Goal: Task Accomplishment & Management: Use online tool/utility

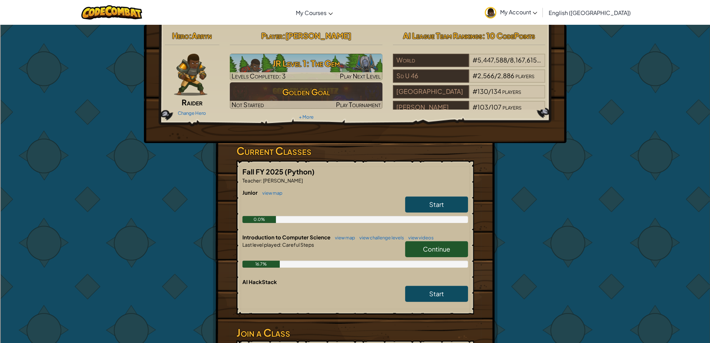
drag, startPoint x: 125, startPoint y: 211, endPoint x: 122, endPoint y: 214, distance: 4.9
drag, startPoint x: 122, startPoint y: 214, endPoint x: 274, endPoint y: 122, distance: 177.9
click at [274, 122] on div "Hero : [PERSON_NAME] Change Hero Player : [PERSON_NAME] Level 1: The Gem Levels…" at bounding box center [355, 84] width 422 height 118
click at [192, 76] on img at bounding box center [191, 75] width 34 height 42
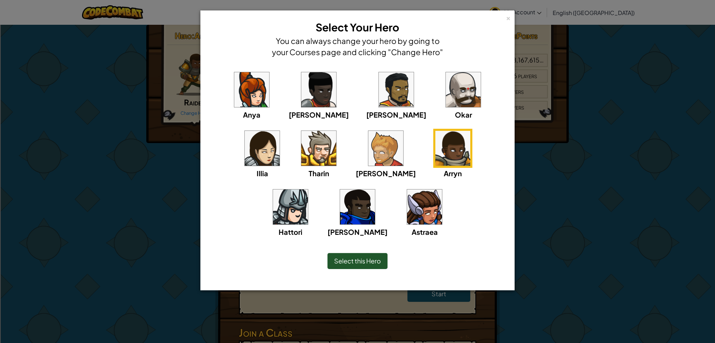
drag, startPoint x: 615, startPoint y: 300, endPoint x: 654, endPoint y: 295, distance: 38.4
click at [622, 307] on div "× Select Your Hero You can always change your hero by going to your Courses pag…" at bounding box center [357, 171] width 715 height 343
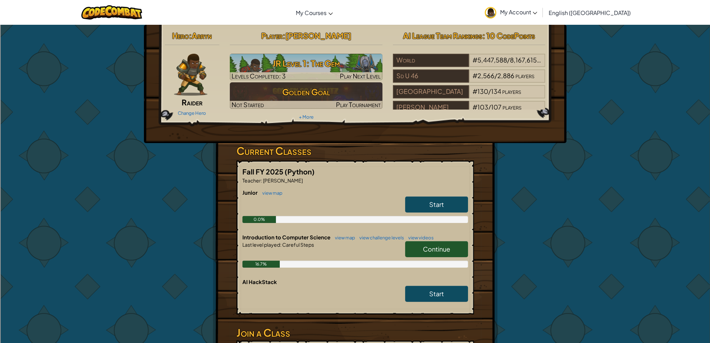
click at [439, 251] on span "Continue" at bounding box center [436, 249] width 27 height 8
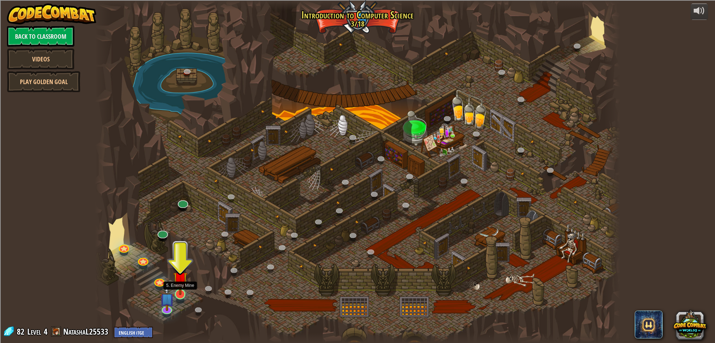
click at [179, 293] on img at bounding box center [180, 279] width 14 height 33
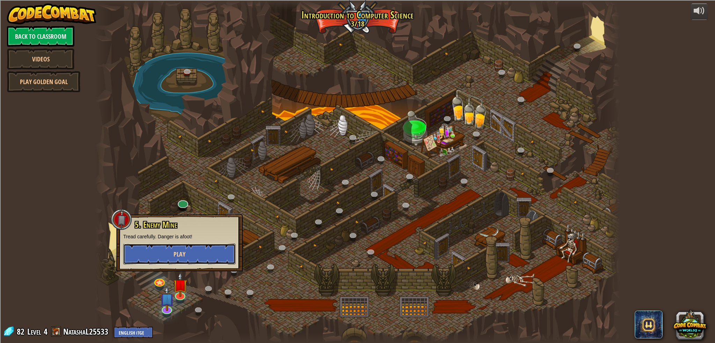
click at [194, 260] on button "Play" at bounding box center [179, 254] width 112 height 21
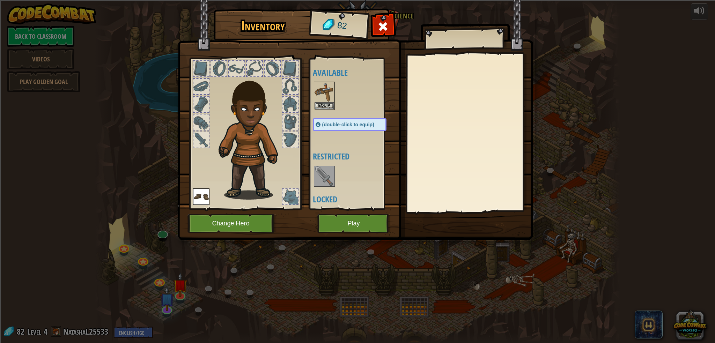
click at [279, 153] on img at bounding box center [252, 135] width 75 height 128
click at [235, 222] on button "Change Hero" at bounding box center [231, 223] width 89 height 19
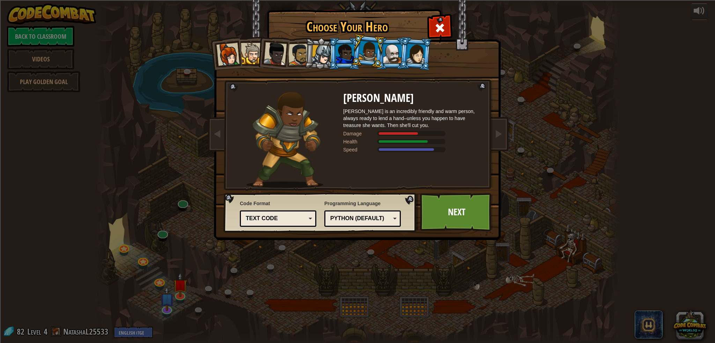
click at [285, 115] on img at bounding box center [284, 140] width 77 height 96
click at [468, 225] on link "Next" at bounding box center [456, 212] width 73 height 38
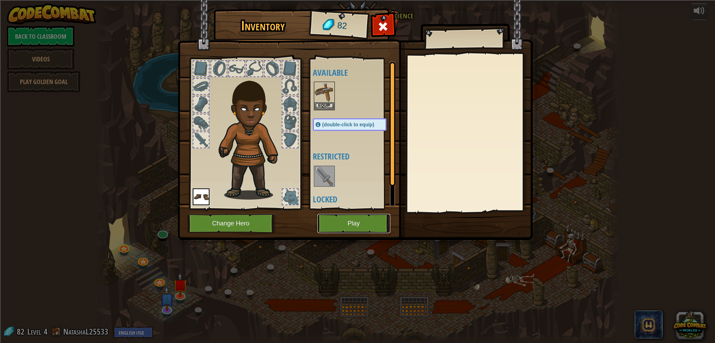
click at [368, 228] on button "Play" at bounding box center [353, 223] width 73 height 19
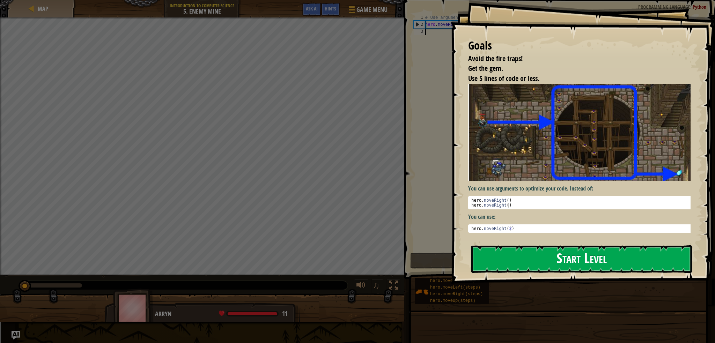
click at [584, 263] on button "Start Level" at bounding box center [581, 259] width 221 height 28
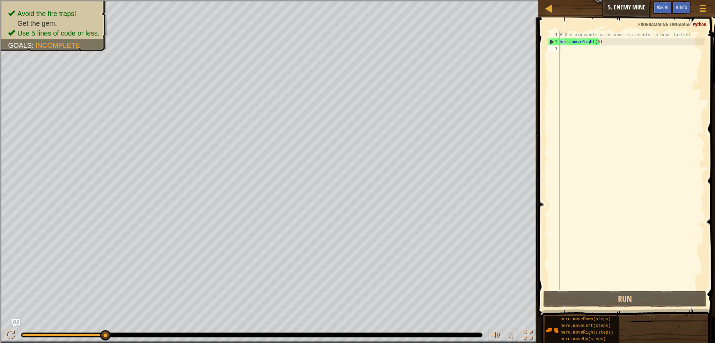
drag, startPoint x: 660, startPoint y: 287, endPoint x: 598, endPoint y: 258, distance: 68.6
click at [600, 260] on div "# Use arguments with move statements to move farther. hero . moveRight ( 3 )" at bounding box center [631, 167] width 146 height 272
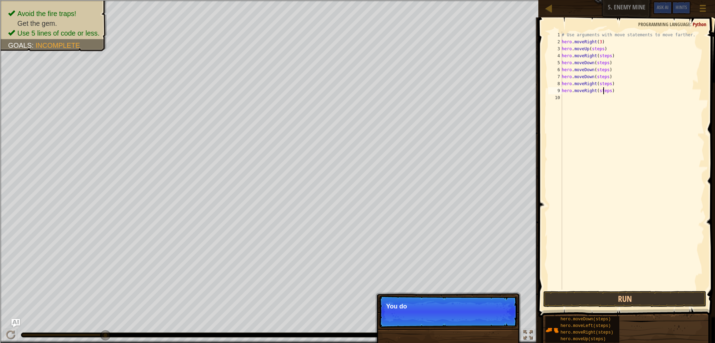
click at [604, 90] on div "# Use arguments with move statements to move farther. hero . moveRight ( 3 ) he…" at bounding box center [632, 167] width 144 height 272
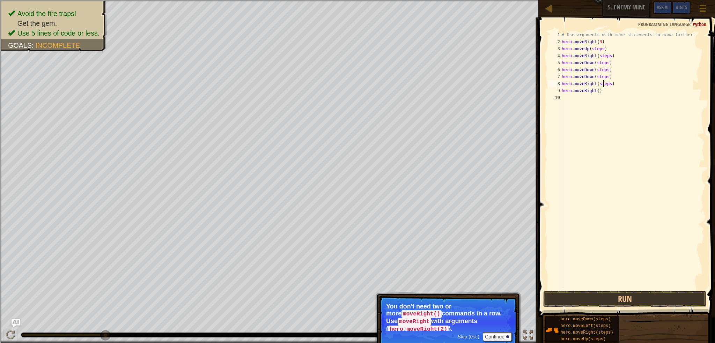
click at [603, 83] on div "# Use arguments with move statements to move farther. hero . moveRight ( 3 ) he…" at bounding box center [632, 167] width 144 height 272
click at [598, 78] on div "# Use arguments with move statements to move farther. hero . moveRight ( 3 ) he…" at bounding box center [632, 167] width 144 height 272
click at [604, 68] on div "# Use arguments with move statements to move farther. hero . moveRight ( 3 ) he…" at bounding box center [632, 167] width 144 height 272
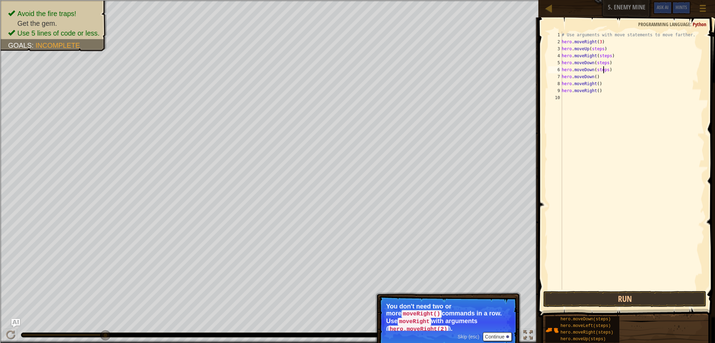
click at [604, 68] on div "# Use arguments with move statements to move farther. hero . moveRight ( 3 ) he…" at bounding box center [632, 167] width 144 height 272
click at [586, 92] on div "# Use arguments with move statements to move farther. hero . moveRight ( 3 ) he…" at bounding box center [632, 167] width 144 height 272
click at [586, 92] on div "# Use arguments with move statements to move farther. hero . moveRight ( 3 ) he…" at bounding box center [632, 160] width 144 height 258
drag, startPoint x: 562, startPoint y: 91, endPoint x: 612, endPoint y: 97, distance: 50.2
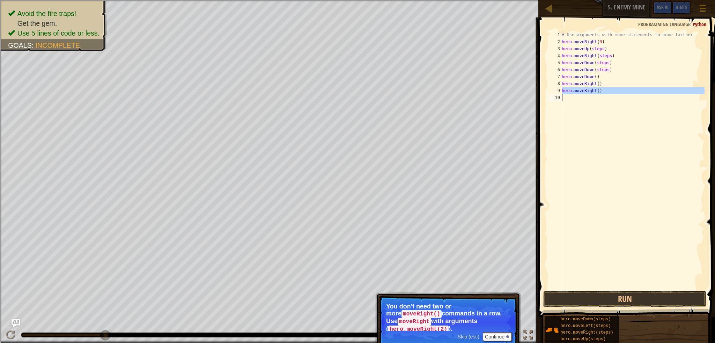
click at [612, 97] on div "# Use arguments with move statements to move farther. hero . moveRight ( 3 ) he…" at bounding box center [632, 167] width 144 height 272
type textarea "hero.moveRight()"
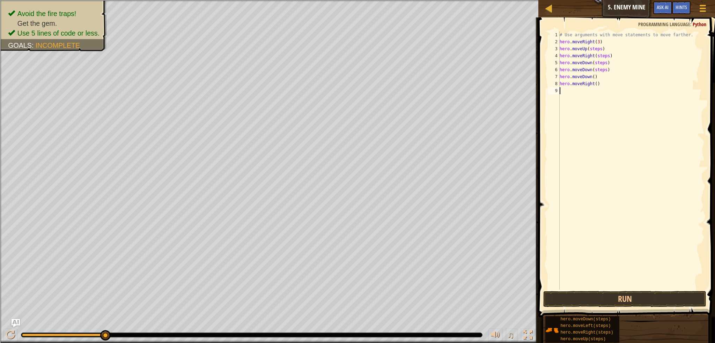
click at [595, 83] on div "# Use arguments with move statements to move farther. hero . moveRight ( 3 ) he…" at bounding box center [631, 167] width 146 height 272
type textarea "hero.moveRight(2)"
drag, startPoint x: 624, startPoint y: 125, endPoint x: 618, endPoint y: 112, distance: 14.7
click at [623, 125] on div "# Use arguments with move statements to move farther. hero . moveRight ( 3 ) he…" at bounding box center [631, 167] width 146 height 272
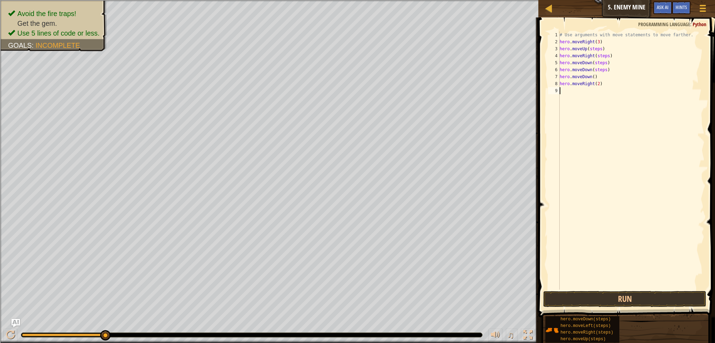
scroll to position [3, 0]
click at [596, 70] on div "# Use arguments with move statements to move farther. hero . moveRight ( 3 ) he…" at bounding box center [631, 167] width 146 height 272
click at [597, 70] on div "# Use arguments with move statements to move farther. hero . moveRight ( 3 ) he…" at bounding box center [631, 167] width 146 height 272
click at [594, 60] on div "# Use arguments with move statements to move farther. hero . moveRight ( 3 ) he…" at bounding box center [631, 167] width 146 height 272
click at [595, 60] on div "# Use arguments with move statements to move farther. hero . moveRight ( 3 ) he…" at bounding box center [631, 167] width 146 height 272
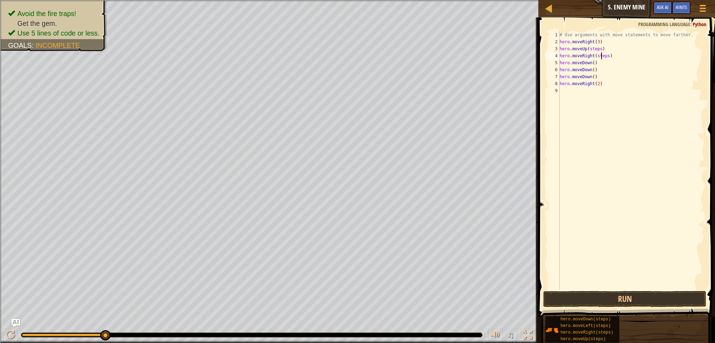
click at [602, 55] on div "# Use arguments with move statements to move farther. hero . moveRight ( 3 ) he…" at bounding box center [631, 167] width 146 height 272
click at [595, 50] on div "# Use arguments with move statements to move farther. hero . moveRight ( 3 ) he…" at bounding box center [631, 167] width 146 height 272
drag, startPoint x: 684, startPoint y: 303, endPoint x: 684, endPoint y: 298, distance: 4.2
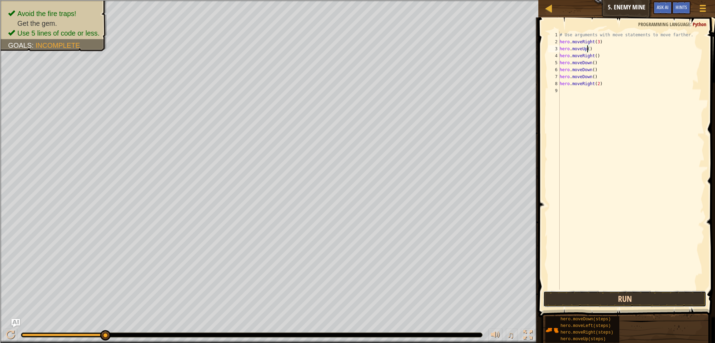
click at [684, 302] on button "Run" at bounding box center [624, 299] width 163 height 16
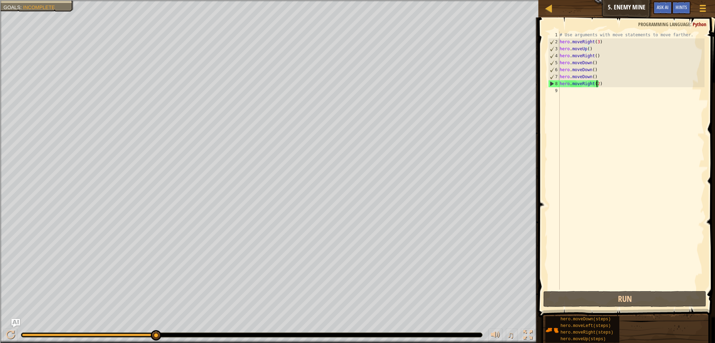
click at [596, 83] on div "# Use arguments with move statements to move farther. hero . moveRight ( 3 ) he…" at bounding box center [631, 167] width 146 height 272
type textarea "hero.moveRight(2)"
click at [596, 86] on div "# Use arguments with move statements to move farther. hero . moveRight ( 3 ) he…" at bounding box center [631, 167] width 146 height 272
click at [607, 129] on div "# Use arguments with move statements to move farther. hero . moveRight ( 3 ) he…" at bounding box center [631, 167] width 146 height 272
click at [641, 294] on button "Run" at bounding box center [624, 299] width 163 height 16
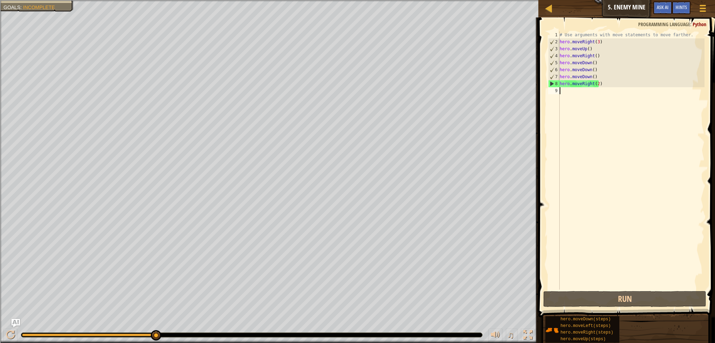
click at [590, 62] on div "# Use arguments with move statements to move farther. hero . moveRight ( 3 ) he…" at bounding box center [631, 167] width 146 height 272
click at [592, 64] on div "# Use arguments with move statements to move farther. hero . moveRight ( 3 ) he…" at bounding box center [631, 167] width 146 height 272
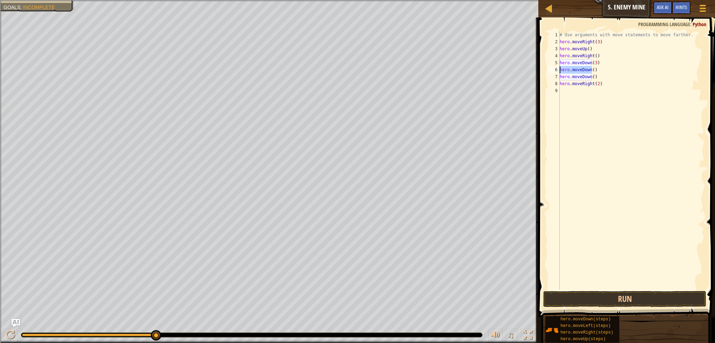
drag, startPoint x: 592, startPoint y: 69, endPoint x: 559, endPoint y: 69, distance: 33.2
click at [559, 69] on div "hero.moveDown(3) 1 2 3 4 5 6 7 8 9 # Use arguments with move statements to move…" at bounding box center [626, 160] width 158 height 258
drag, startPoint x: 595, startPoint y: 78, endPoint x: 558, endPoint y: 76, distance: 37.0
click at [558, 76] on div ") 1 2 3 4 5 6 7 8 9 # Use arguments with move statements to move farther. hero …" at bounding box center [626, 160] width 158 height 258
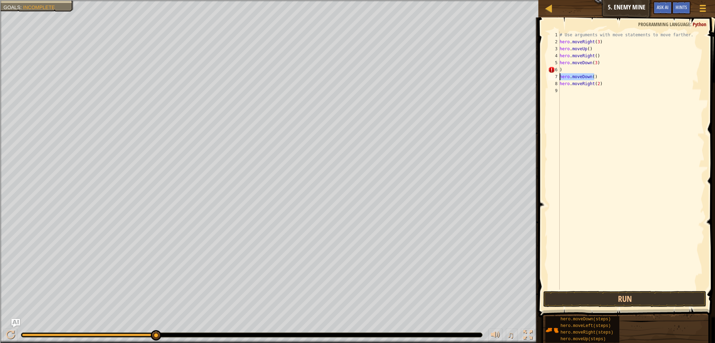
type textarea "hero.moveDown()"
drag, startPoint x: 602, startPoint y: 88, endPoint x: 556, endPoint y: 81, distance: 45.9
click at [556, 81] on div "1 2 3 4 5 6 7 8 9 # Use arguments with move statements to move farther. hero . …" at bounding box center [626, 160] width 158 height 258
type textarea "hero.moveRight(2)"
drag, startPoint x: 607, startPoint y: 71, endPoint x: 596, endPoint y: 71, distance: 10.5
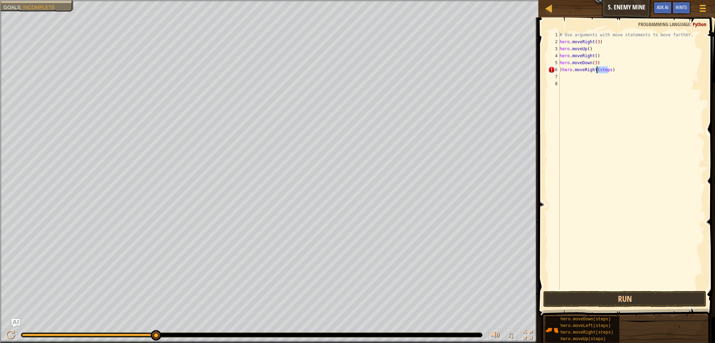
click at [596, 71] on div "# Use arguments with move statements to move farther. hero . moveRight ( 3 ) he…" at bounding box center [631, 167] width 146 height 272
type textarea ")hero.moveRight(2)"
click at [631, 296] on button "Run" at bounding box center [624, 299] width 163 height 16
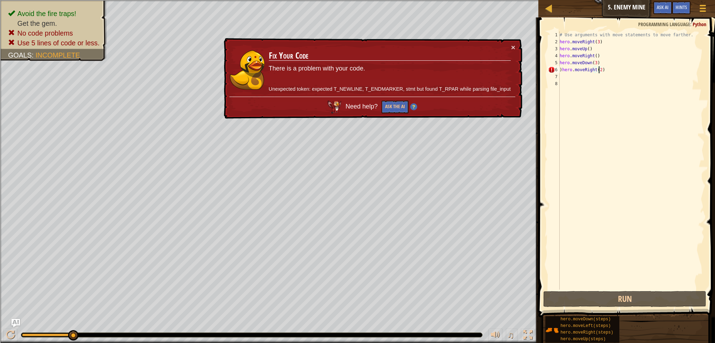
click at [613, 205] on div "# Use arguments with move statements to move farther. hero . moveRight ( 3 ) he…" at bounding box center [631, 167] width 146 height 272
click at [511, 45] on button "×" at bounding box center [513, 47] width 4 height 7
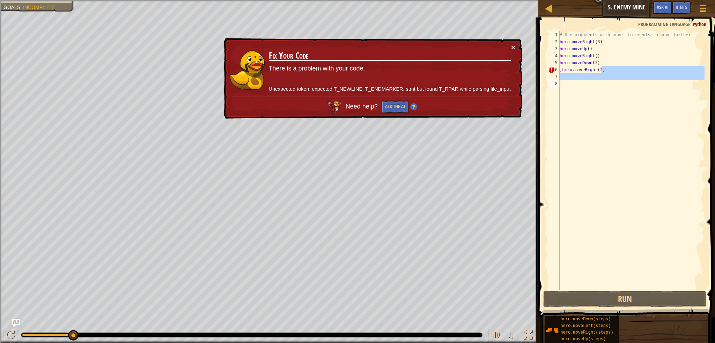
drag, startPoint x: 651, startPoint y: 68, endPoint x: 620, endPoint y: 82, distance: 34.1
click at [620, 82] on div "# Use arguments with move statements to move farther. hero . moveRight ( 3 ) he…" at bounding box center [631, 167] width 146 height 272
type textarea ")hero.moveRight(2)"
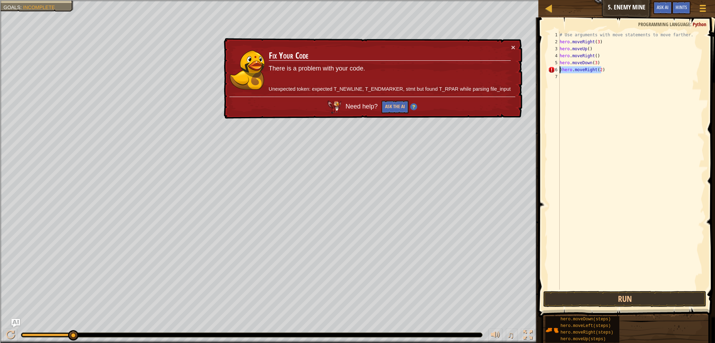
drag, startPoint x: 607, startPoint y: 71, endPoint x: 514, endPoint y: 72, distance: 93.6
click at [514, 72] on div "Map Introduction to Computer Science 5. Enemy Mine Game Menu Done Hints Ask AI …" at bounding box center [357, 171] width 715 height 343
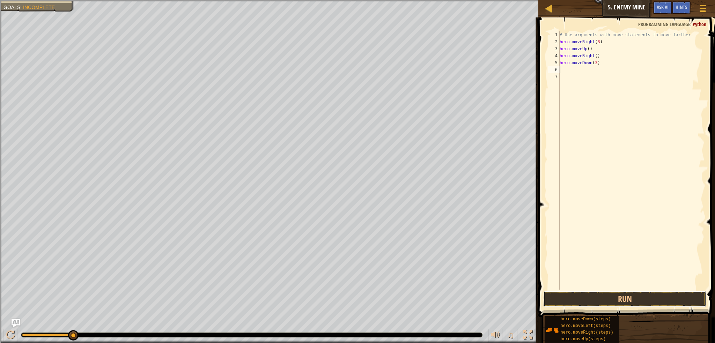
drag, startPoint x: 638, startPoint y: 298, endPoint x: 644, endPoint y: 311, distance: 14.5
click at [640, 304] on button "Run" at bounding box center [624, 299] width 163 height 16
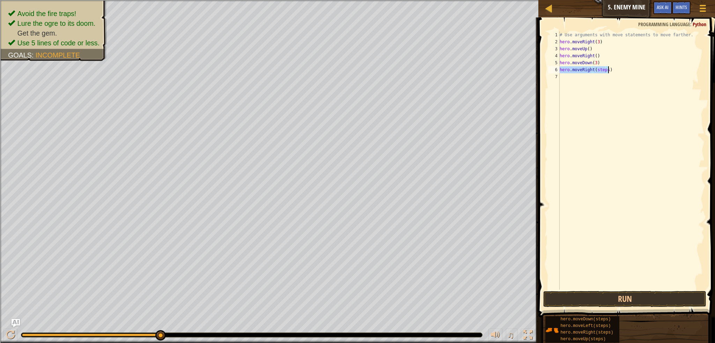
click at [606, 69] on div "# Use arguments with move statements to move farther. hero . moveRight ( 3 ) he…" at bounding box center [631, 160] width 146 height 258
click at [602, 71] on div "# Use arguments with move statements to move farther. hero . moveRight ( 3 ) he…" at bounding box center [631, 167] width 146 height 272
click at [603, 69] on div "# Use arguments with move statements to move farther. hero . moveRight ( 3 ) he…" at bounding box center [631, 167] width 146 height 272
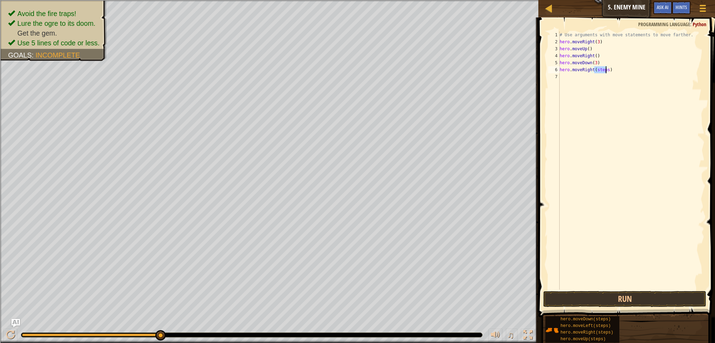
scroll to position [3, 3]
type textarea "hero.moveRight(2)"
click at [637, 292] on button "Run" at bounding box center [624, 299] width 163 height 16
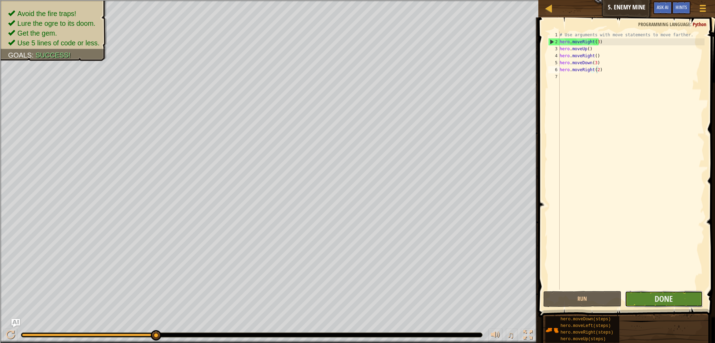
click at [667, 292] on button "Done" at bounding box center [664, 299] width 78 height 16
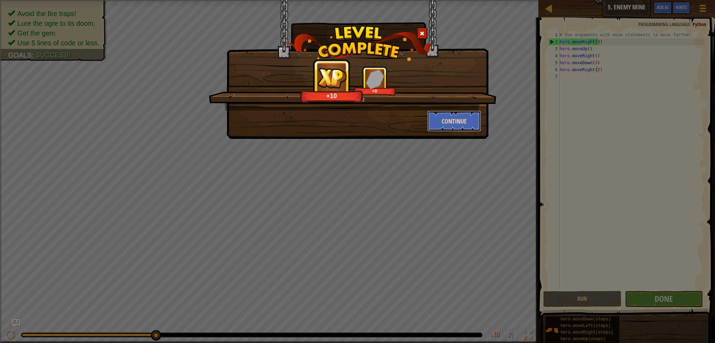
click at [468, 124] on button "Continue" at bounding box center [454, 121] width 54 height 21
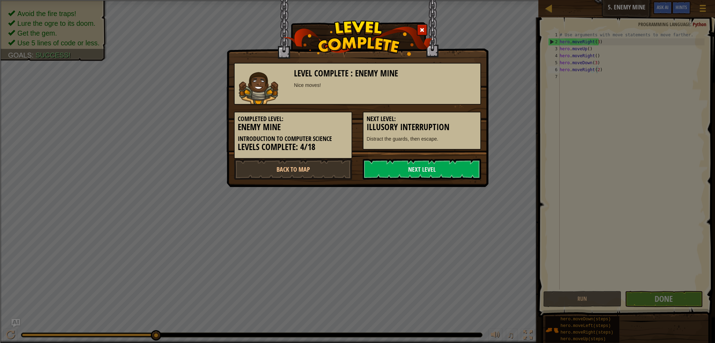
click at [180, 125] on div "Level Complete : Enemy Mine Nice moves! Completed Level: Enemy Mine Introductio…" at bounding box center [357, 171] width 715 height 343
click at [426, 29] on div at bounding box center [422, 30] width 10 height 12
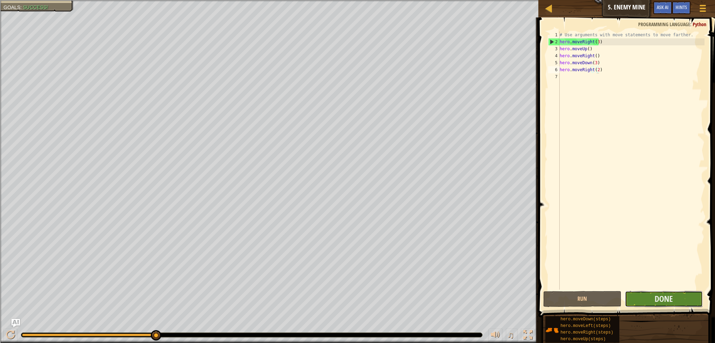
click at [653, 299] on button "Done" at bounding box center [664, 299] width 78 height 16
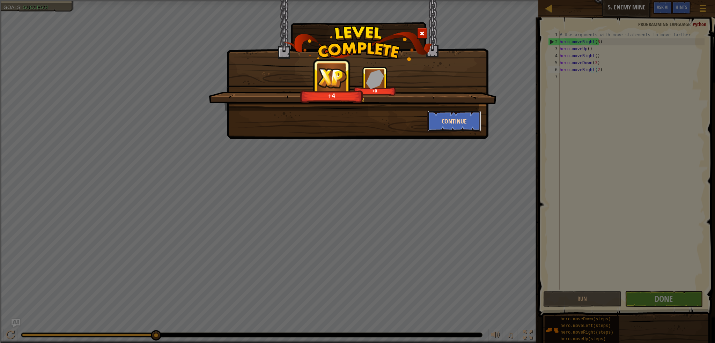
click at [469, 120] on button "Continue" at bounding box center [454, 121] width 54 height 21
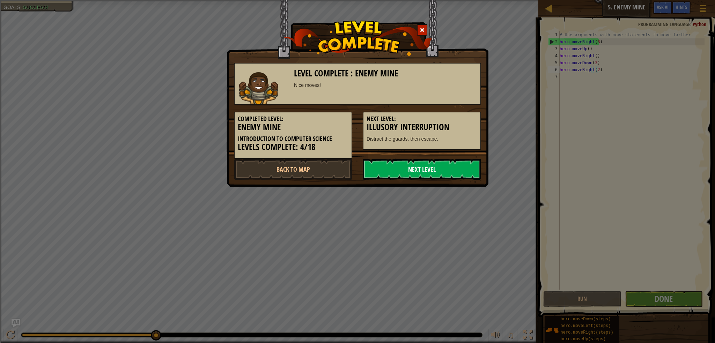
click at [448, 175] on link "Next Level" at bounding box center [422, 169] width 118 height 21
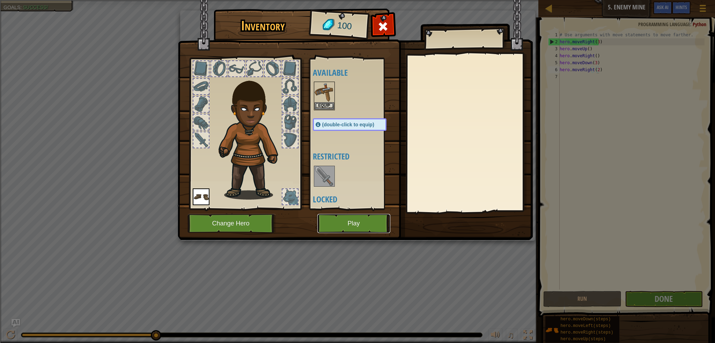
click at [339, 225] on button "Play" at bounding box center [353, 223] width 73 height 19
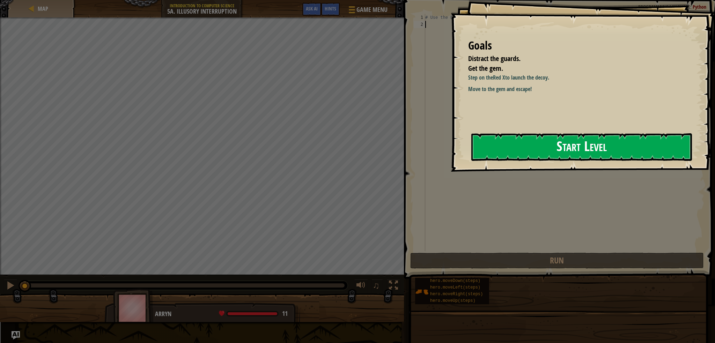
click at [512, 146] on button "Start Level" at bounding box center [581, 147] width 221 height 28
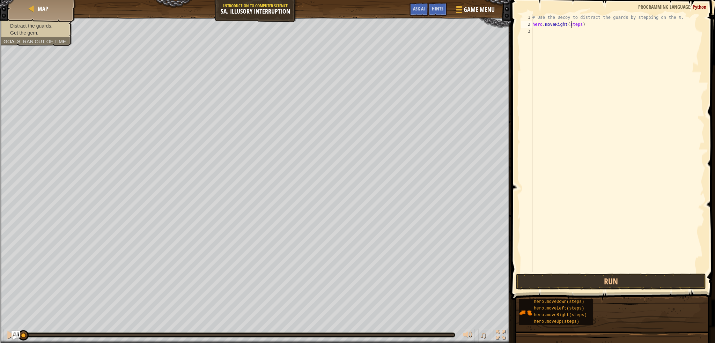
click at [571, 25] on div "# Use the Decoy to distract the guards by stepping on the X. hero . moveRight (…" at bounding box center [618, 150] width 174 height 272
click at [619, 280] on button "Run" at bounding box center [611, 282] width 190 height 16
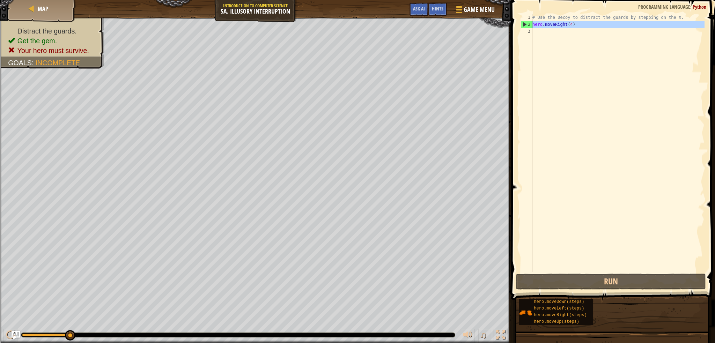
drag, startPoint x: 508, startPoint y: 31, endPoint x: 533, endPoint y: 25, distance: 25.7
drag, startPoint x: 533, startPoint y: 25, endPoint x: 715, endPoint y: 176, distance: 236.7
click at [709, 176] on span at bounding box center [613, 140] width 209 height 320
click at [559, 24] on div "# Use the Decoy to distract the guards by stepping on the X. hero . moveRight (…" at bounding box center [618, 150] width 174 height 272
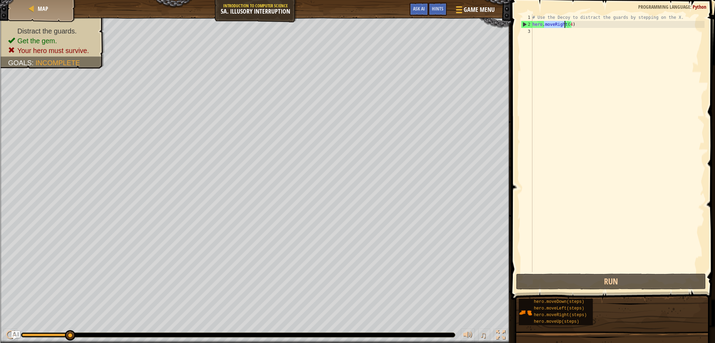
click at [560, 21] on div "# Use the Decoy to distract the guards by stepping on the X. hero . moveRight (…" at bounding box center [618, 143] width 174 height 258
click at [560, 21] on div "# Use the Decoy to distract the guards by stepping on the X. hero . moveRight (…" at bounding box center [618, 150] width 174 height 272
type textarea "hero.moveRight(4)"
click at [560, 21] on div "# Use the Decoy to distract the guards by stepping on the X. hero . moveRight (…" at bounding box center [618, 150] width 174 height 272
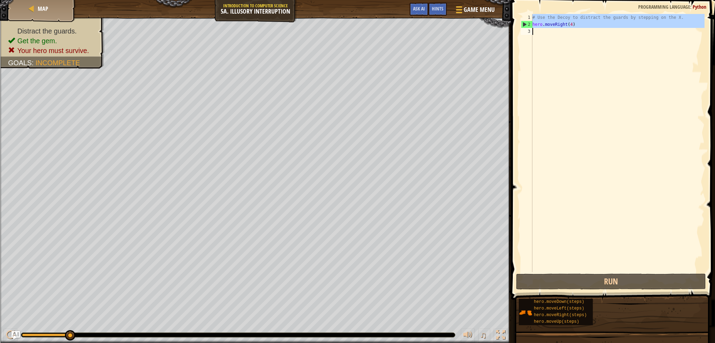
click at [568, 33] on div "# Use the Decoy to distract the guards by stepping on the X. hero . moveRight (…" at bounding box center [618, 143] width 174 height 258
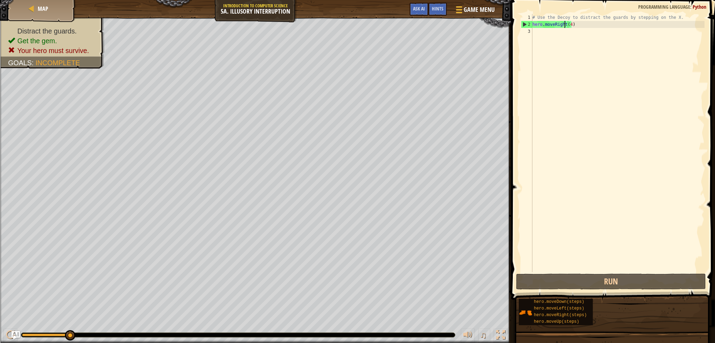
click at [566, 26] on div "# Use the Decoy to distract the guards by stepping on the X. hero . moveRight (…" at bounding box center [618, 150] width 174 height 272
type textarea "hero.moveRight(4)"
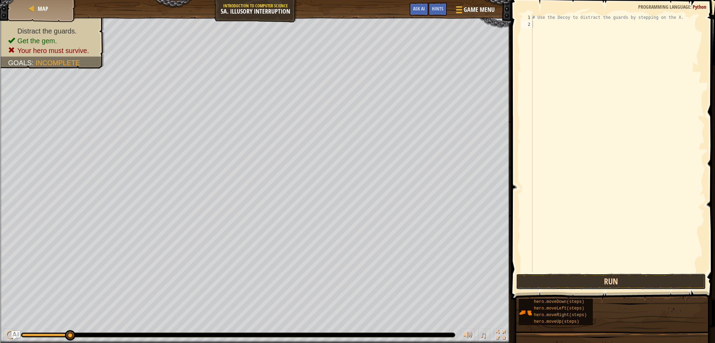
click at [635, 280] on button "Run" at bounding box center [611, 282] width 190 height 16
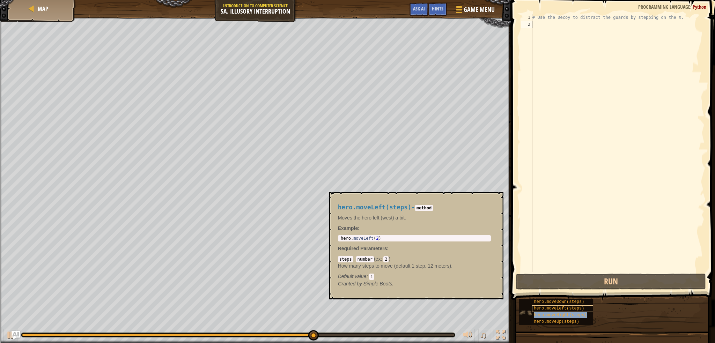
type textarea "hero.moveRight(steps)"
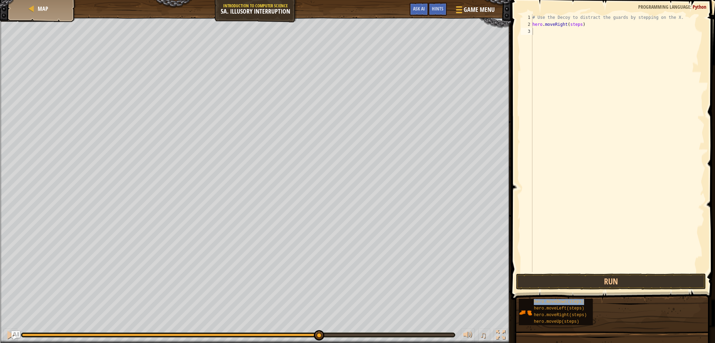
type textarea "hero.moveDown(steps)"
click at [580, 121] on div "# Use the Decoy to distract the guards by stepping on the X. hero . moveRight (…" at bounding box center [618, 150] width 174 height 272
type textarea "hero.moveDown(steps)"
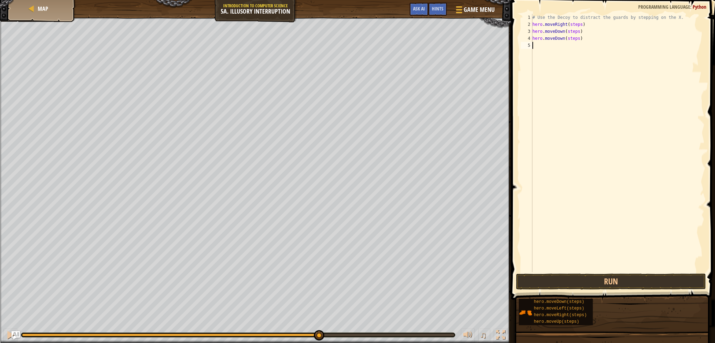
click at [642, 67] on div "# Use the Decoy to distract the guards by stepping on the X. hero . moveRight (…" at bounding box center [618, 150] width 174 height 272
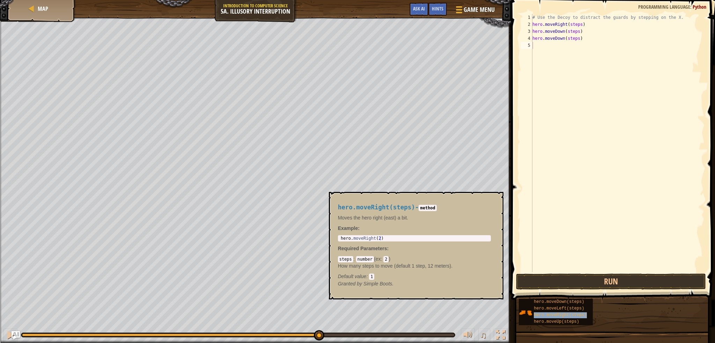
type textarea "hero.moveRight(steps)"
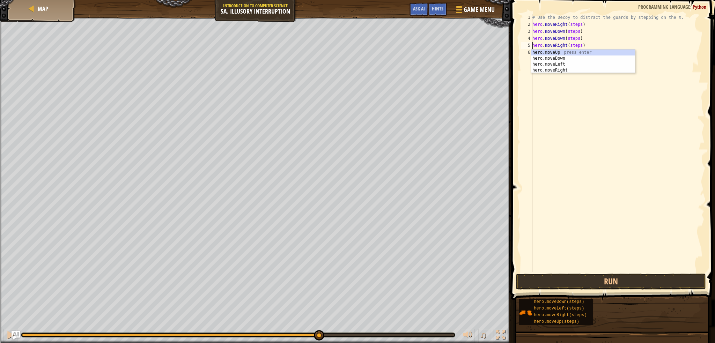
click at [543, 110] on div "# Use the Decoy to distract the guards by stepping on the X. hero . moveRight (…" at bounding box center [618, 150] width 174 height 272
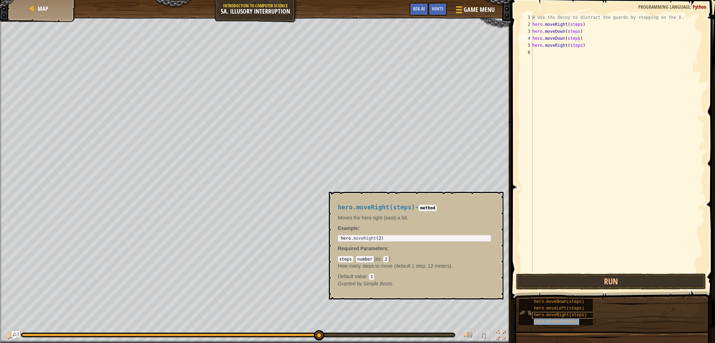
type textarea "hero.moveRight(steps)"
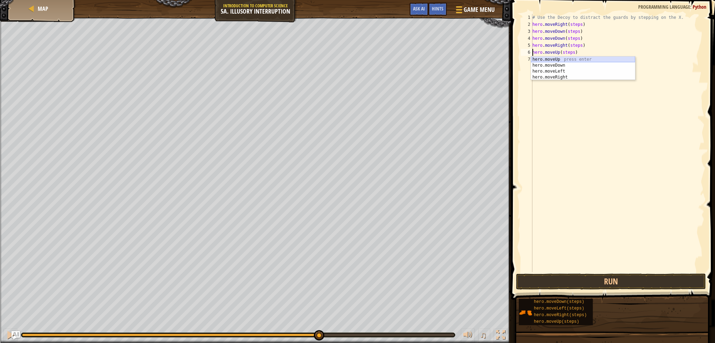
click at [577, 59] on div "hero.moveUp press enter hero.moveDown press enter hero.moveLeft press enter her…" at bounding box center [583, 75] width 104 height 36
drag, startPoint x: 584, startPoint y: 54, endPoint x: 566, endPoint y: 54, distance: 18.2
click at [566, 54] on div "# Use the Decoy to distract the guards by stepping on the X. hero . moveRight (…" at bounding box center [618, 150] width 174 height 272
click at [558, 51] on div "# Use the Decoy to distract the guards by stepping on the X. hero . moveRight (…" at bounding box center [618, 150] width 174 height 272
click at [559, 53] on div "# Use the Decoy to distract the guards by stepping on the X. hero . moveRight (…" at bounding box center [618, 150] width 174 height 272
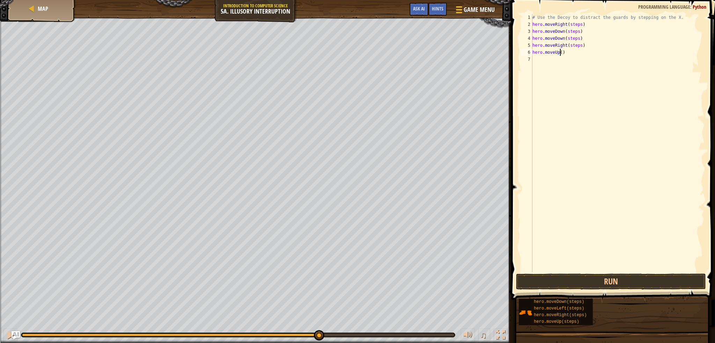
scroll to position [3, 2]
drag, startPoint x: 581, startPoint y: 46, endPoint x: 529, endPoint y: 46, distance: 51.3
click at [529, 46] on div "hero.moveUp(2) 1 2 3 4 5 6 7 # Use the Decoy to distract the guards by stepping…" at bounding box center [611, 143] width 185 height 258
type textarea "hero.moveRight(steps)"
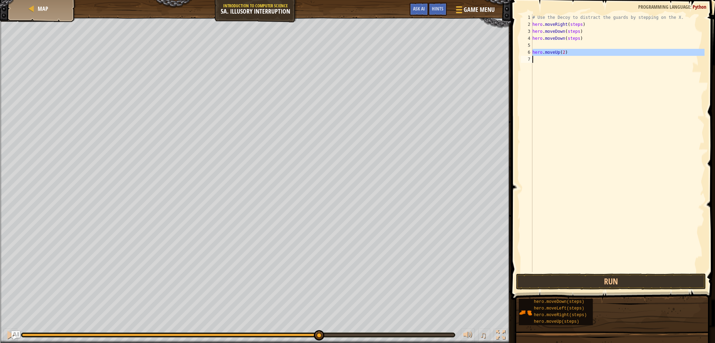
drag, startPoint x: 532, startPoint y: 51, endPoint x: 558, endPoint y: 55, distance: 26.5
click at [558, 55] on div "1 2 3 4 5 6 7 # Use the Decoy to distract the guards by stepping on the X. hero…" at bounding box center [611, 143] width 185 height 258
type textarea "hero.moveUp(2)"
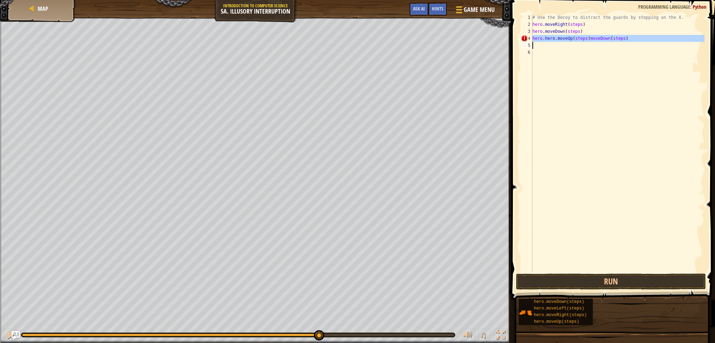
drag, startPoint x: 533, startPoint y: 41, endPoint x: 617, endPoint y: 28, distance: 84.9
click at [626, 44] on div "# Use the Decoy to distract the guards by stepping on the X. hero . moveRight (…" at bounding box center [618, 150] width 174 height 272
type textarea "hero.hero.moveUp(steps)moveDown(steps)"
click at [570, 33] on div "# Use the Decoy to distract the guards by stepping on the X. hero . moveRight (…" at bounding box center [618, 150] width 174 height 272
type textarea "hero.moveDown(steps)"
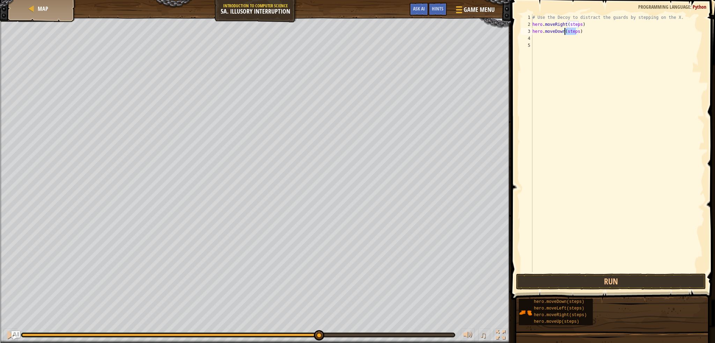
click at [570, 33] on div "hero.moveDown(steps) 1 2 3 4 5 # Use the Decoy to distract the guards by steppi…" at bounding box center [611, 143] width 185 height 258
drag, startPoint x: 570, startPoint y: 33, endPoint x: 532, endPoint y: 120, distance: 94.9
click at [566, 31] on div "# Use the Decoy to distract the guards by stepping on the X. hero . moveRight (…" at bounding box center [618, 150] width 174 height 272
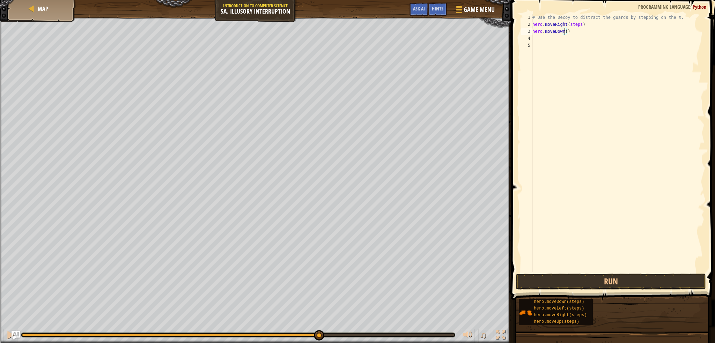
type textarea "hero.moveDown(2)"
click at [612, 110] on div "# Use the Decoy to distract the guards by stepping on the X. hero . moveRight (…" at bounding box center [618, 150] width 174 height 272
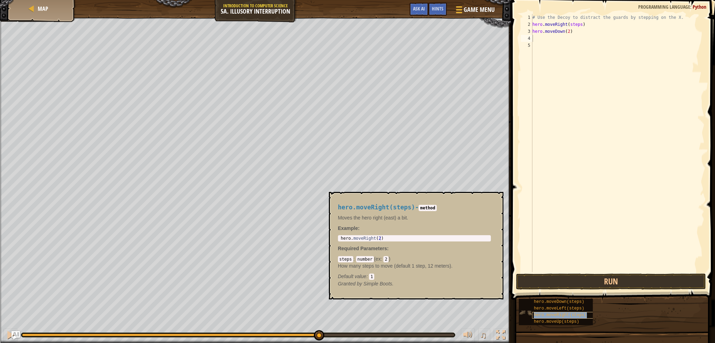
type textarea "hero.moveRight(steps)"
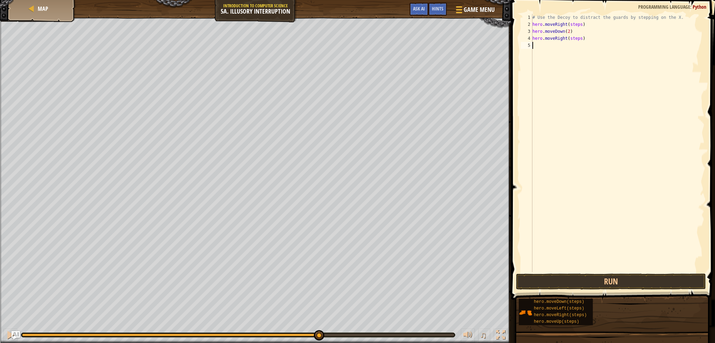
drag, startPoint x: 627, startPoint y: 142, endPoint x: 621, endPoint y: 155, distance: 14.4
click at [625, 149] on div "# Use the Decoy to distract the guards by stepping on the X. hero . moveRight (…" at bounding box center [618, 150] width 174 height 272
click at [573, 40] on div "# Use the Decoy to distract the guards by stepping on the X. hero . moveRight (…" at bounding box center [618, 150] width 174 height 272
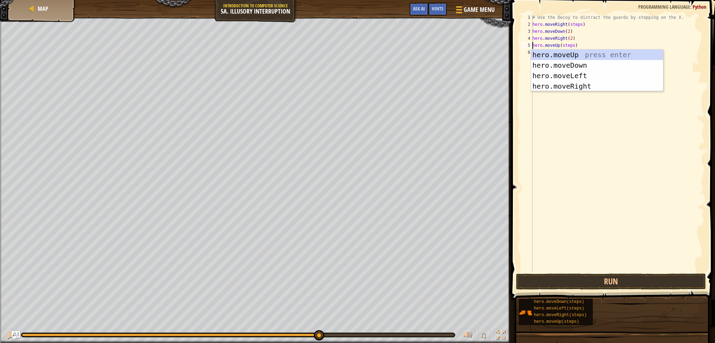
click at [568, 47] on div "# Use the Decoy to distract the guards by stepping on the X. hero . moveRight (…" at bounding box center [618, 150] width 174 height 272
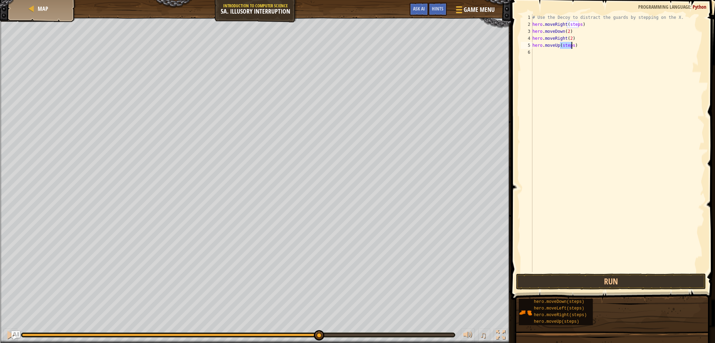
click at [568, 47] on div "# Use the Decoy to distract the guards by stepping on the X. hero . moveRight (…" at bounding box center [618, 150] width 174 height 272
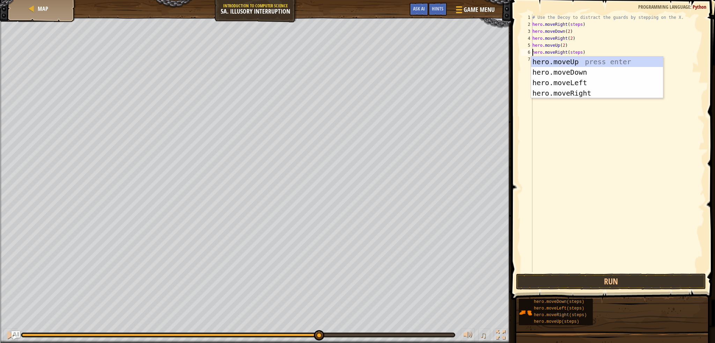
click at [571, 52] on div "# Use the Decoy to distract the guards by stepping on the X. hero . moveRight (…" at bounding box center [618, 150] width 174 height 272
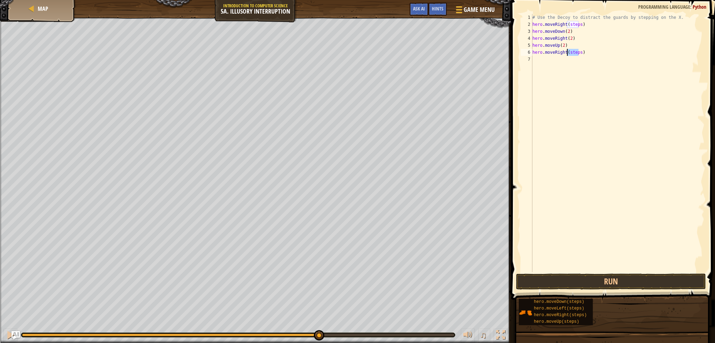
click at [571, 52] on div "# Use the Decoy to distract the guards by stepping on the X. hero . moveRight (…" at bounding box center [618, 150] width 174 height 272
click at [651, 278] on button "Run" at bounding box center [611, 282] width 190 height 16
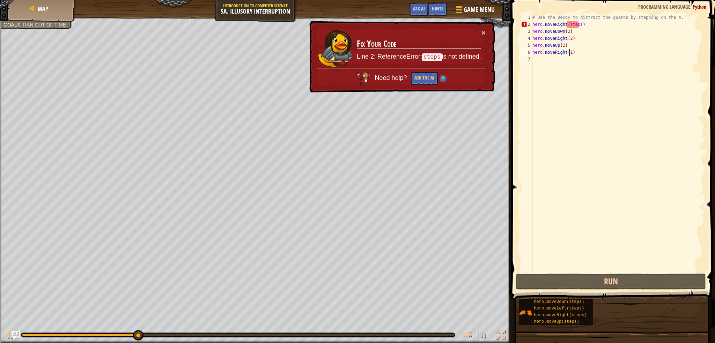
click at [573, 26] on div "# Use the Decoy to distract the guards by stepping on the X. hero . moveRight (…" at bounding box center [618, 150] width 174 height 272
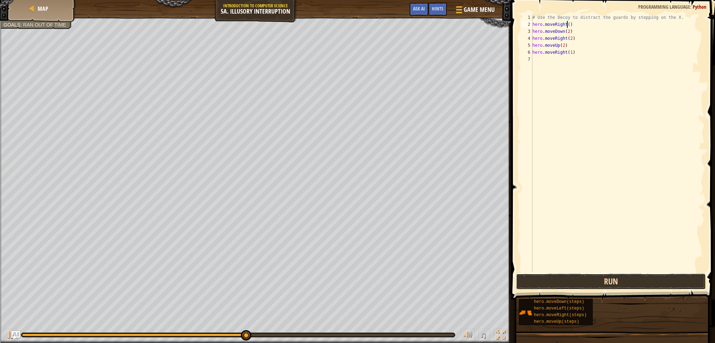
click at [608, 282] on button "Run" at bounding box center [611, 282] width 190 height 16
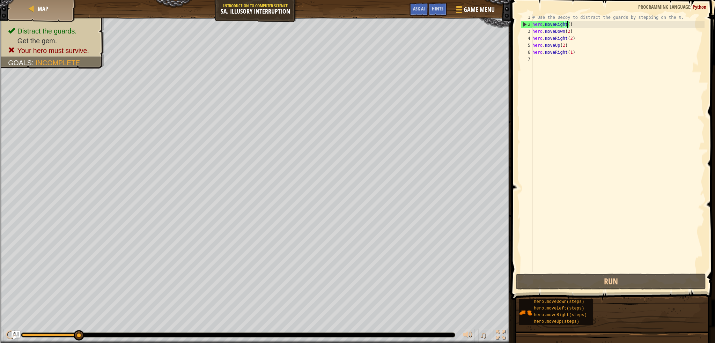
click at [243, 107] on html "Map Introduction to Computer Science 5a. Illusory Interruption Game Menu Done H…" at bounding box center [357, 53] width 715 height 107
click at [570, 42] on div "# Use the Decoy to distract the guards by stepping on the X. hero . moveRight (…" at bounding box center [618, 150] width 174 height 272
click at [549, 39] on div "# Use the Decoy to distract the guards by stepping on the X. hero . moveRight (…" at bounding box center [618, 150] width 174 height 272
click at [550, 39] on div "# Use the Decoy to distract the guards by stepping on the X. hero . moveRight (…" at bounding box center [618, 150] width 174 height 272
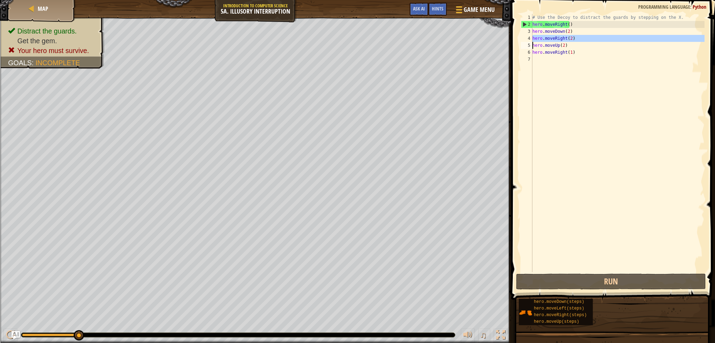
scroll to position [3, 2]
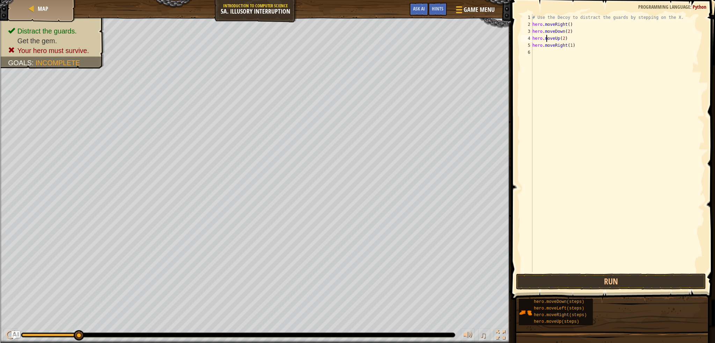
click at [547, 39] on div "# Use the Decoy to distract the guards by stepping on the X. hero . moveRight (…" at bounding box center [618, 150] width 174 height 272
click at [547, 32] on div "# Use the Decoy to distract the guards by stepping on the X. hero . moveRight (…" at bounding box center [618, 150] width 174 height 272
click at [549, 38] on div "# Use the Decoy to distract the guards by stepping on the X. hero . moveRight (…" at bounding box center [618, 150] width 174 height 272
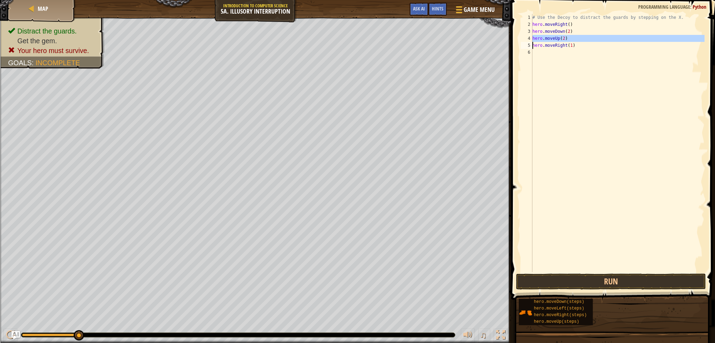
click at [549, 38] on div "# Use the Decoy to distract the guards by stepping on the X. hero . moveRight (…" at bounding box center [618, 150] width 174 height 272
click at [560, 42] on div "# Use the Decoy to distract the guards by stepping on the X. hero . moveRight (…" at bounding box center [618, 150] width 174 height 272
type textarea "hero.moveRight(1)"
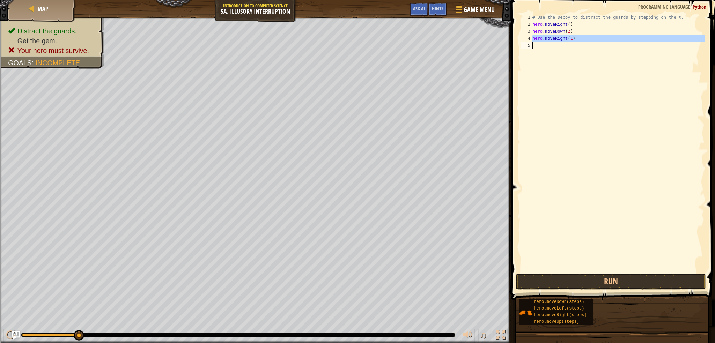
scroll to position [3, 0]
click at [569, 39] on div "# Use the Decoy to distract the guards by stepping on the X. hero . moveRight (…" at bounding box center [618, 150] width 174 height 272
type textarea "hero.moveUp(2)"
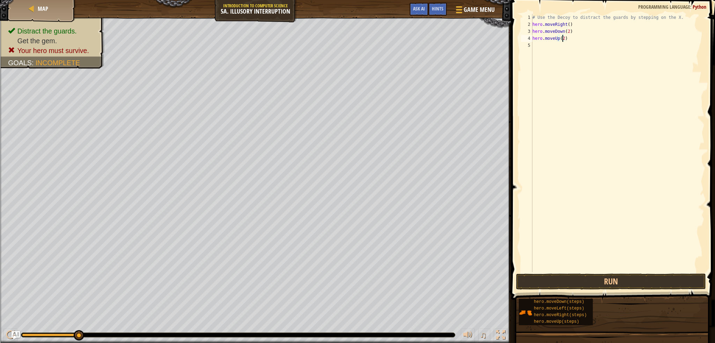
click at [542, 90] on div "# Use the Decoy to distract the guards by stepping on the X. hero . moveRight (…" at bounding box center [618, 150] width 174 height 272
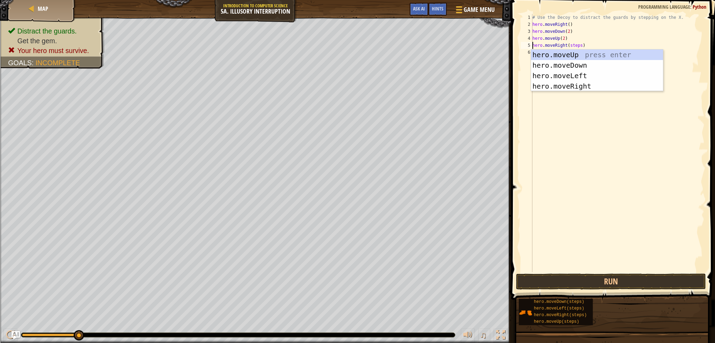
click at [575, 46] on div "# Use the Decoy to distract the guards by stepping on the X. hero . moveRight (…" at bounding box center [618, 150] width 174 height 272
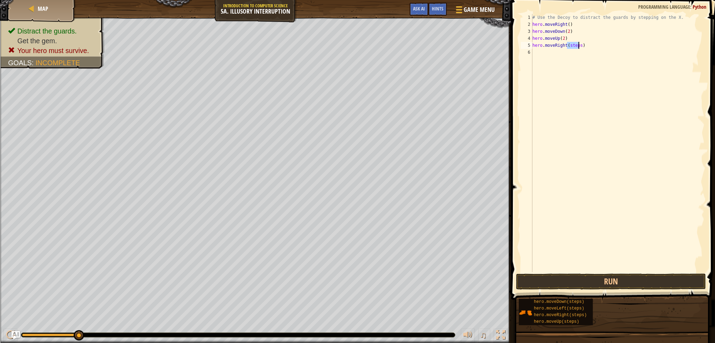
click at [575, 46] on div "# Use the Decoy to distract the guards by stepping on the X. hero . moveRight (…" at bounding box center [618, 150] width 174 height 272
type textarea "hero.moveRight(3)"
click at [614, 275] on button "Run" at bounding box center [611, 282] width 190 height 16
